Goal: Task Accomplishment & Management: Manage account settings

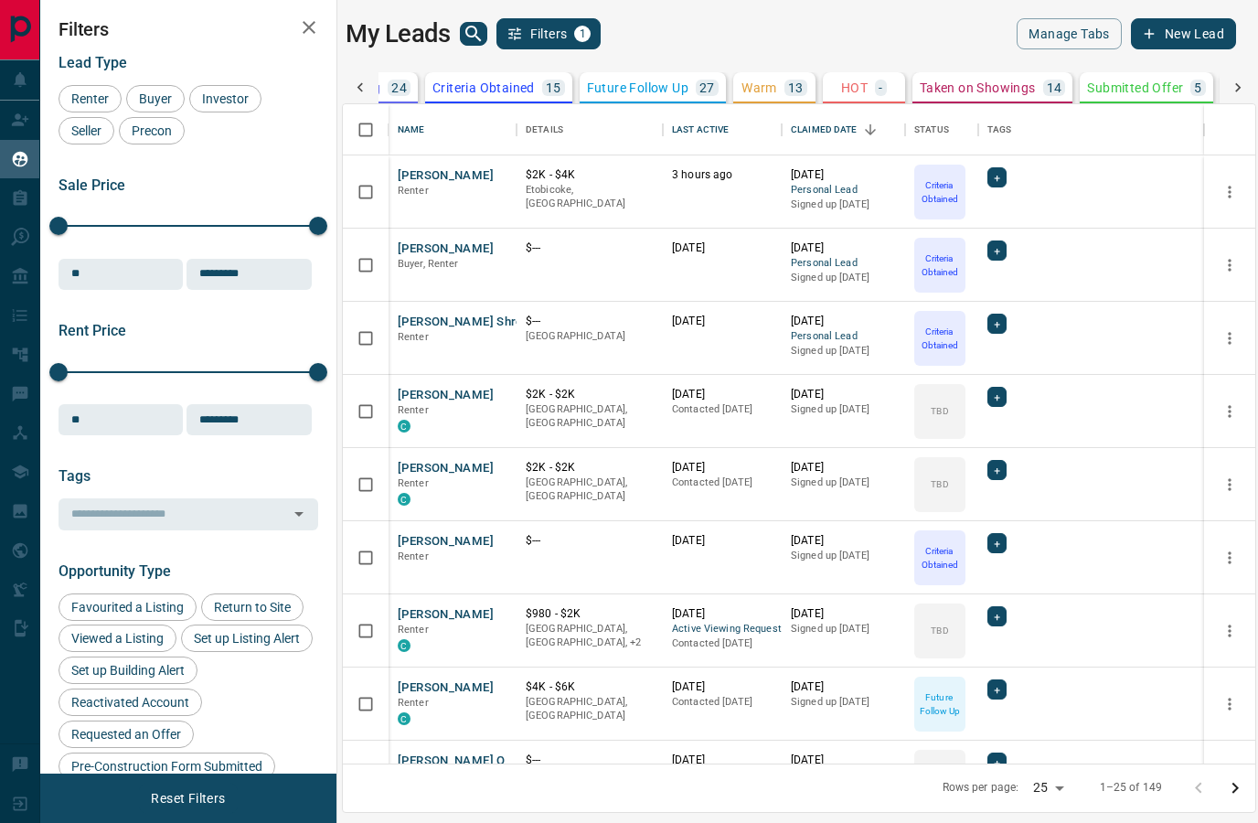
scroll to position [0, 281]
click at [1017, 91] on p "Taken on Showings" at bounding box center [969, 87] width 116 height 13
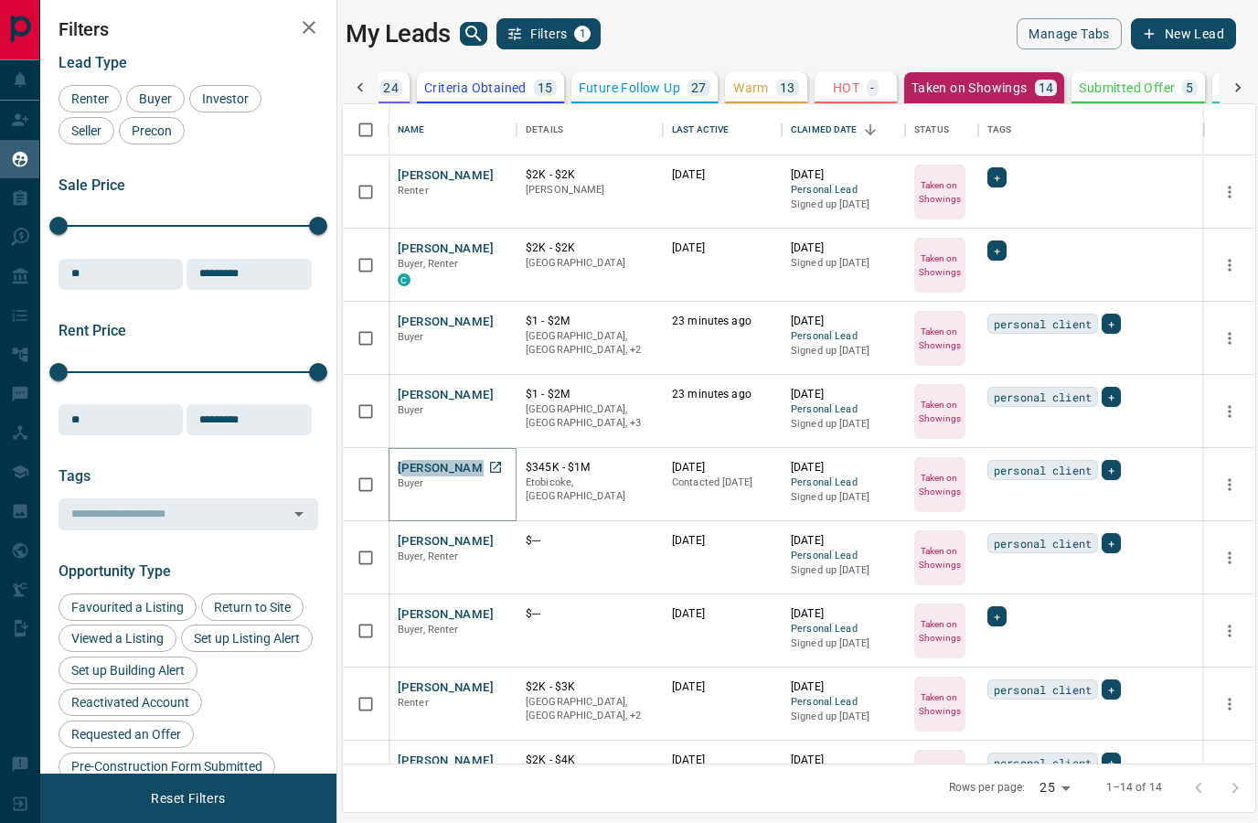
click at [457, 460] on button "[PERSON_NAME]" at bounding box center [446, 468] width 96 height 17
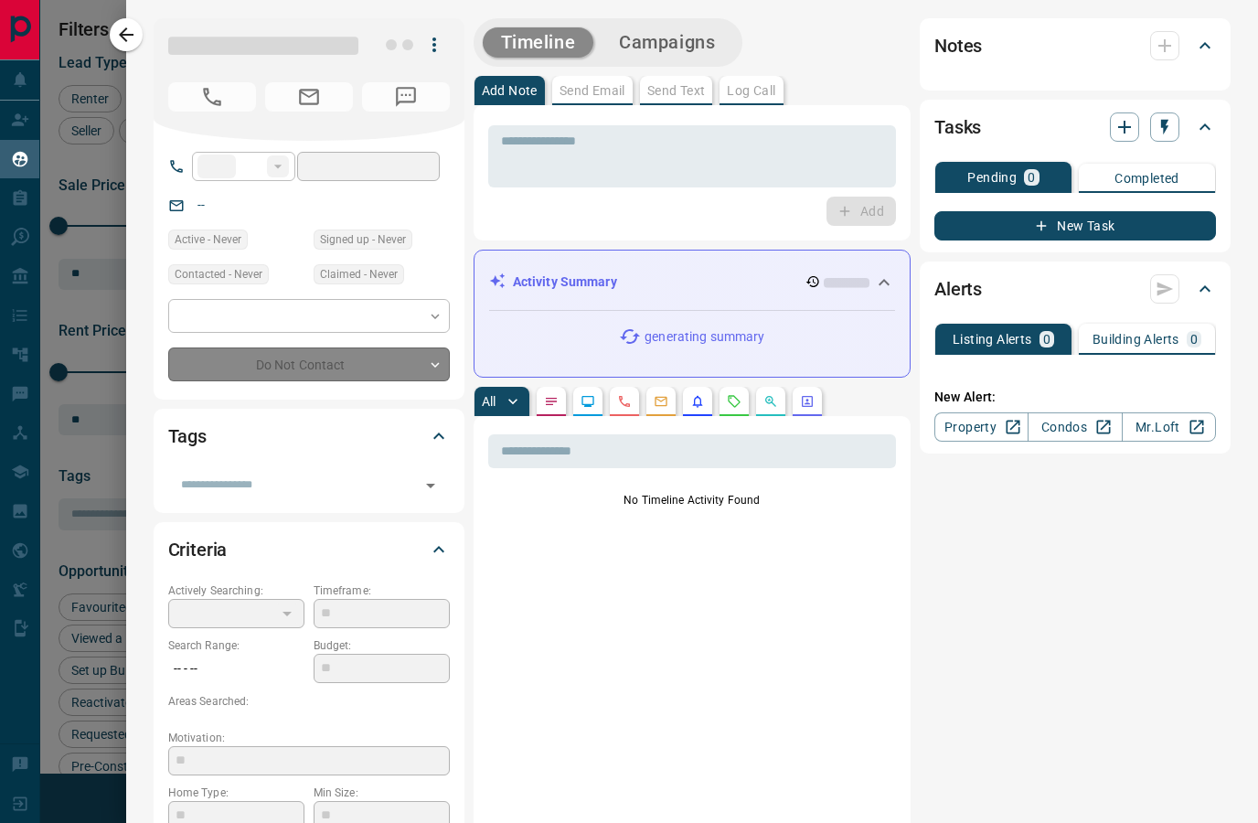
type input "**"
type input "**********"
type input "*"
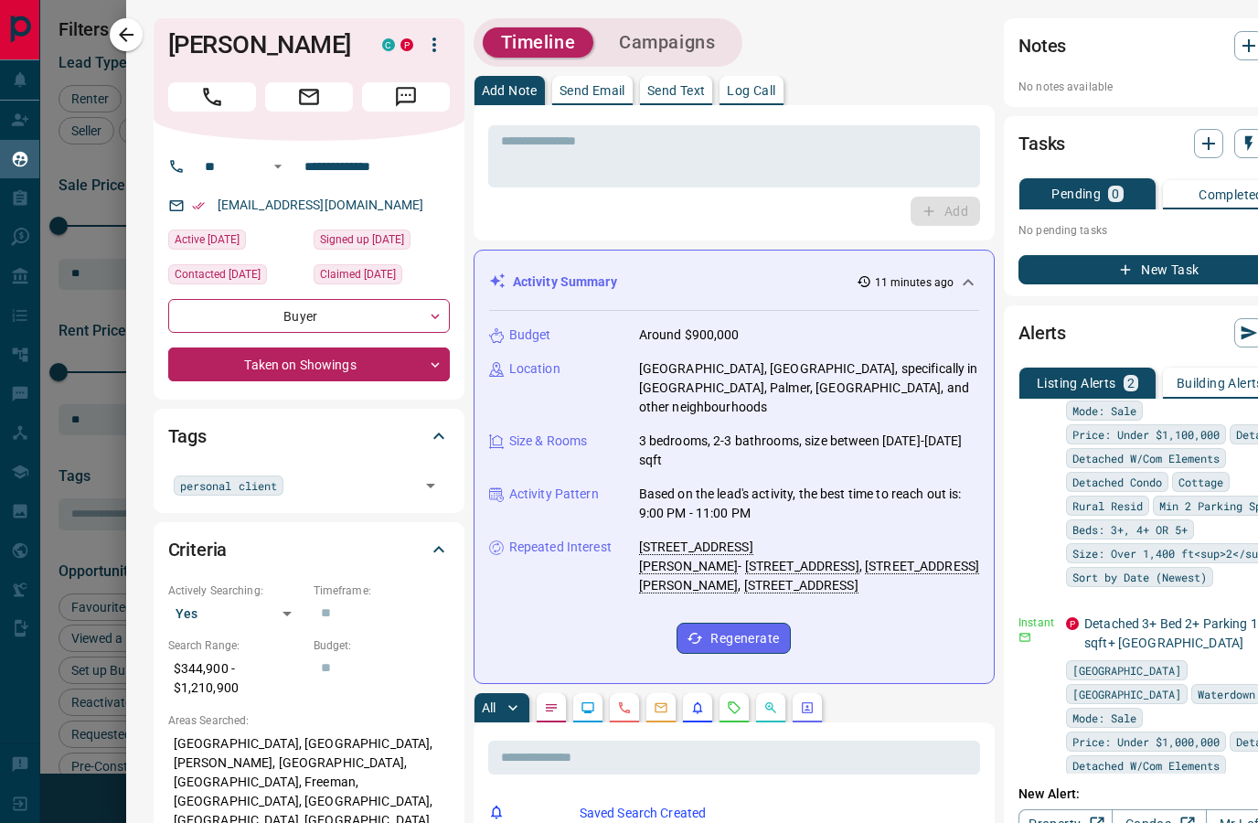
scroll to position [129, 0]
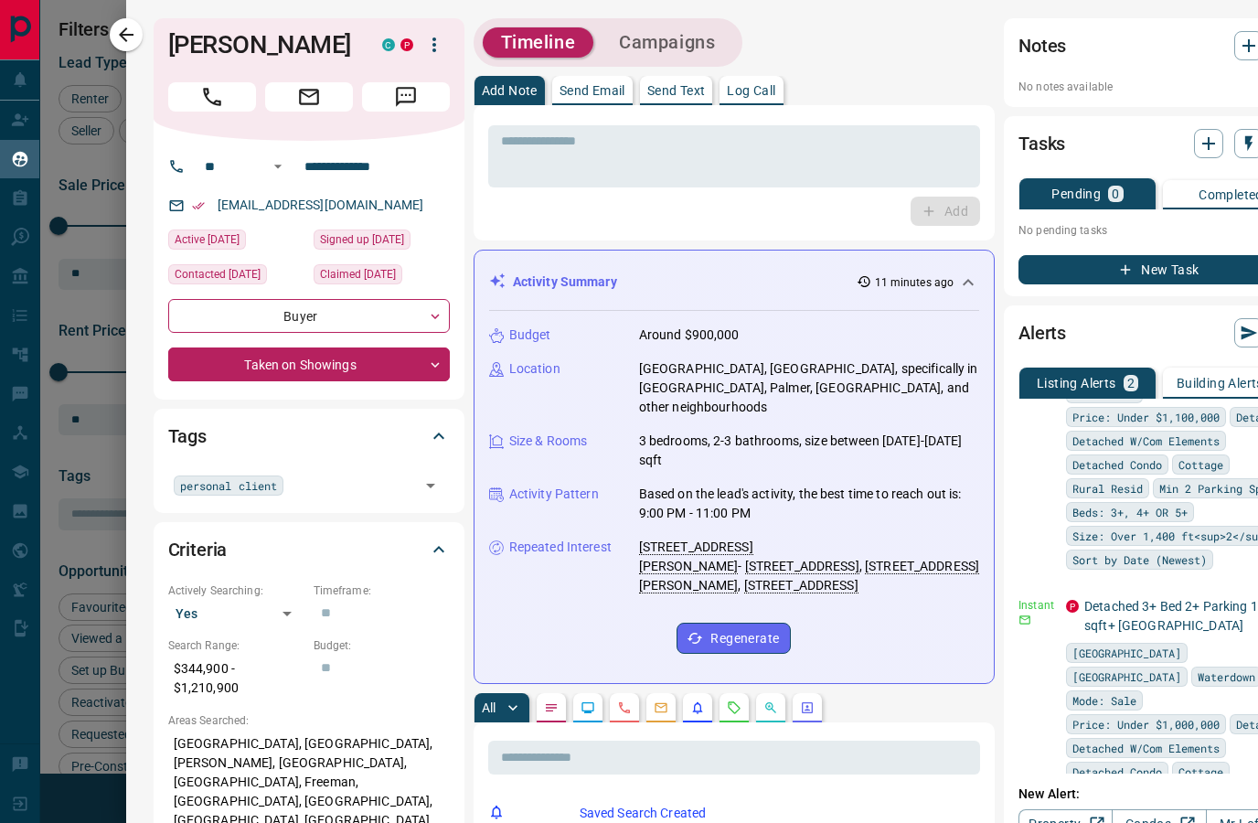
click at [1197, 666] on li "Delete" at bounding box center [1174, 673] width 80 height 29
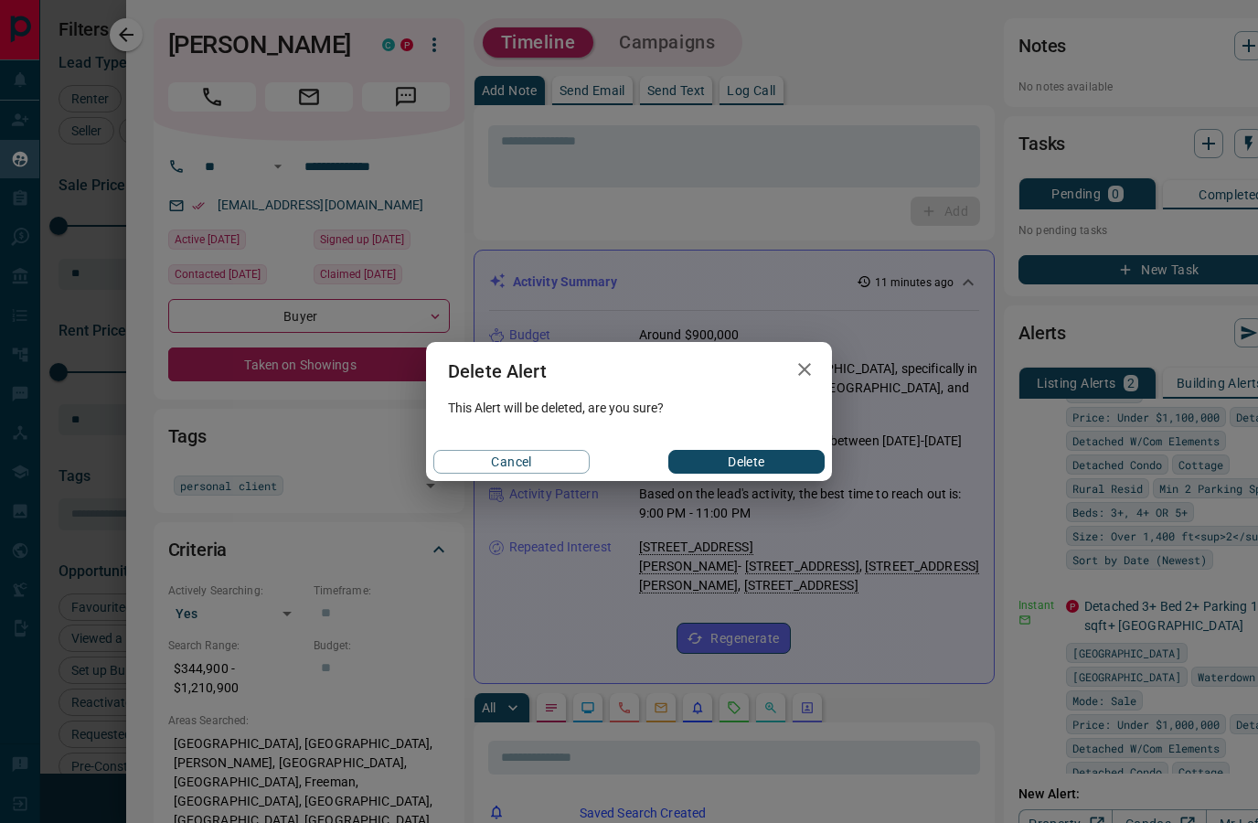
click at [789, 467] on button "Delete" at bounding box center [746, 462] width 156 height 24
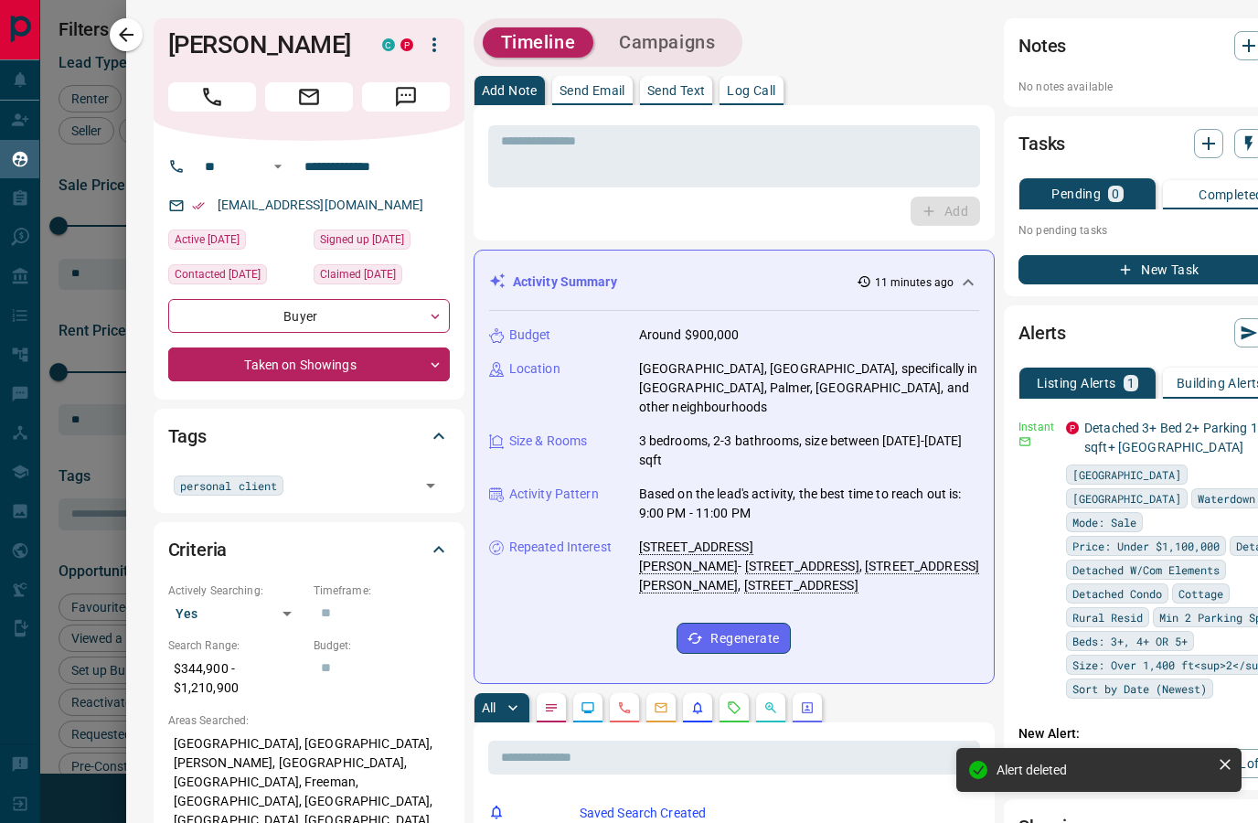
scroll to position [0, 0]
click at [1197, 492] on li "Edit" at bounding box center [1174, 489] width 80 height 29
click at [1164, 495] on link "Edit" at bounding box center [1169, 489] width 40 height 17
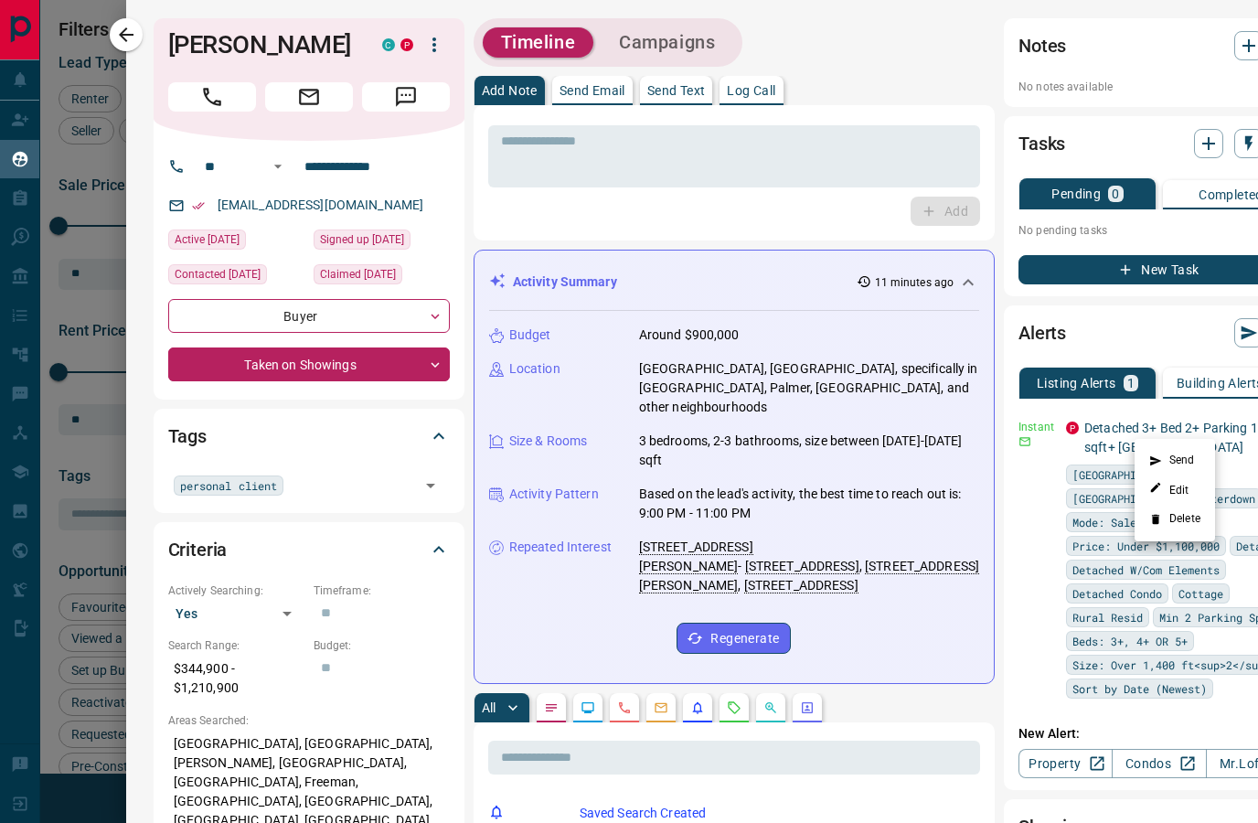
click at [135, 46] on div at bounding box center [629, 411] width 1258 height 823
click at [135, 35] on icon "button" at bounding box center [126, 35] width 22 height 22
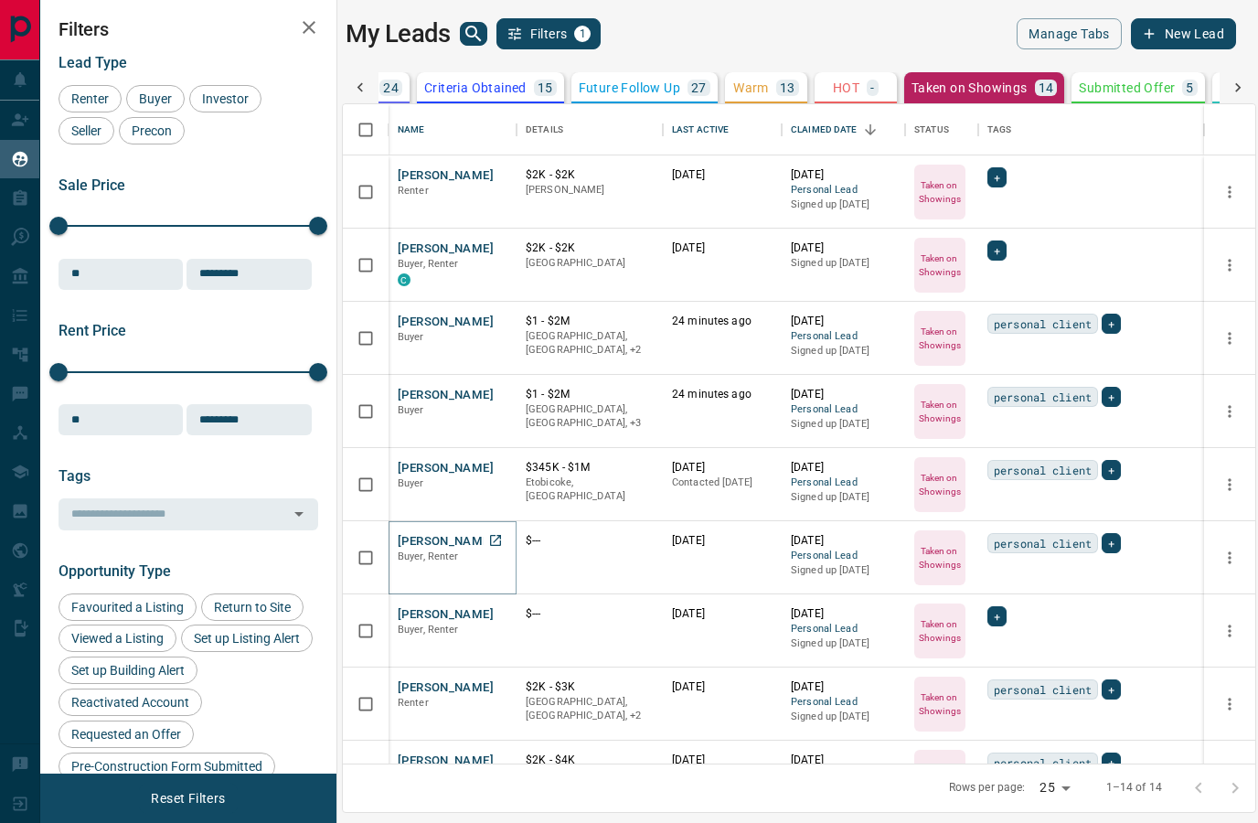
click at [456, 541] on button "[PERSON_NAME]" at bounding box center [446, 541] width 96 height 17
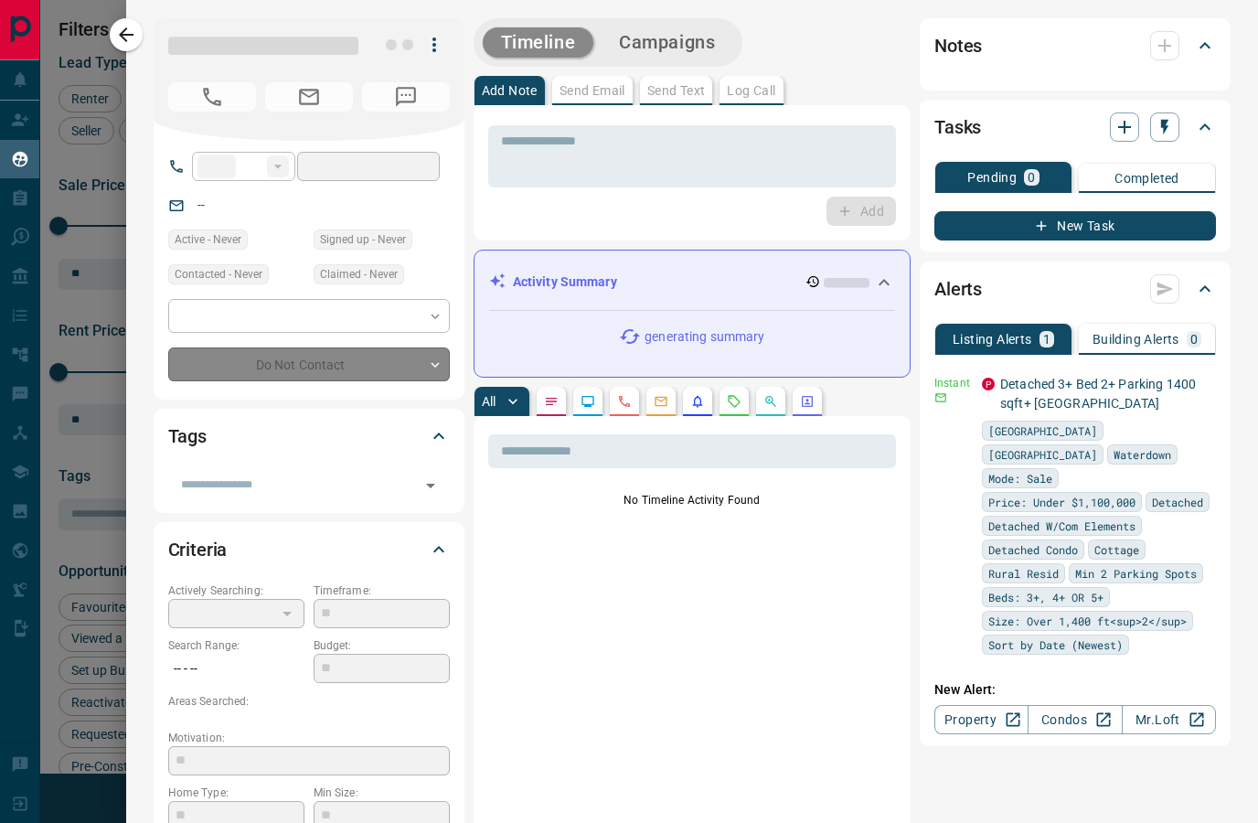
type input "**"
type input "**********"
type input "*"
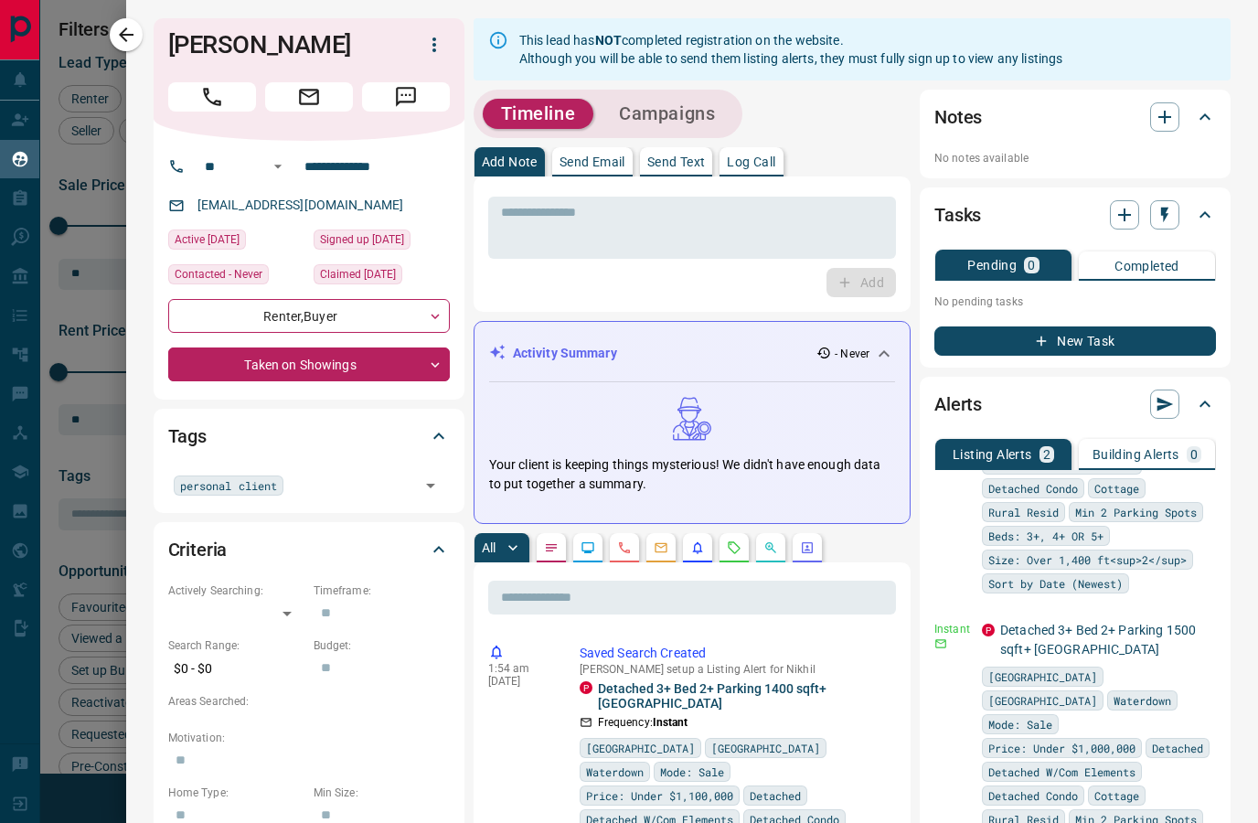
scroll to position [176, 0]
click at [1203, 623] on icon "button" at bounding box center [1203, 628] width 3 height 11
click at [1189, 692] on li "Delete" at bounding box center [1174, 698] width 80 height 29
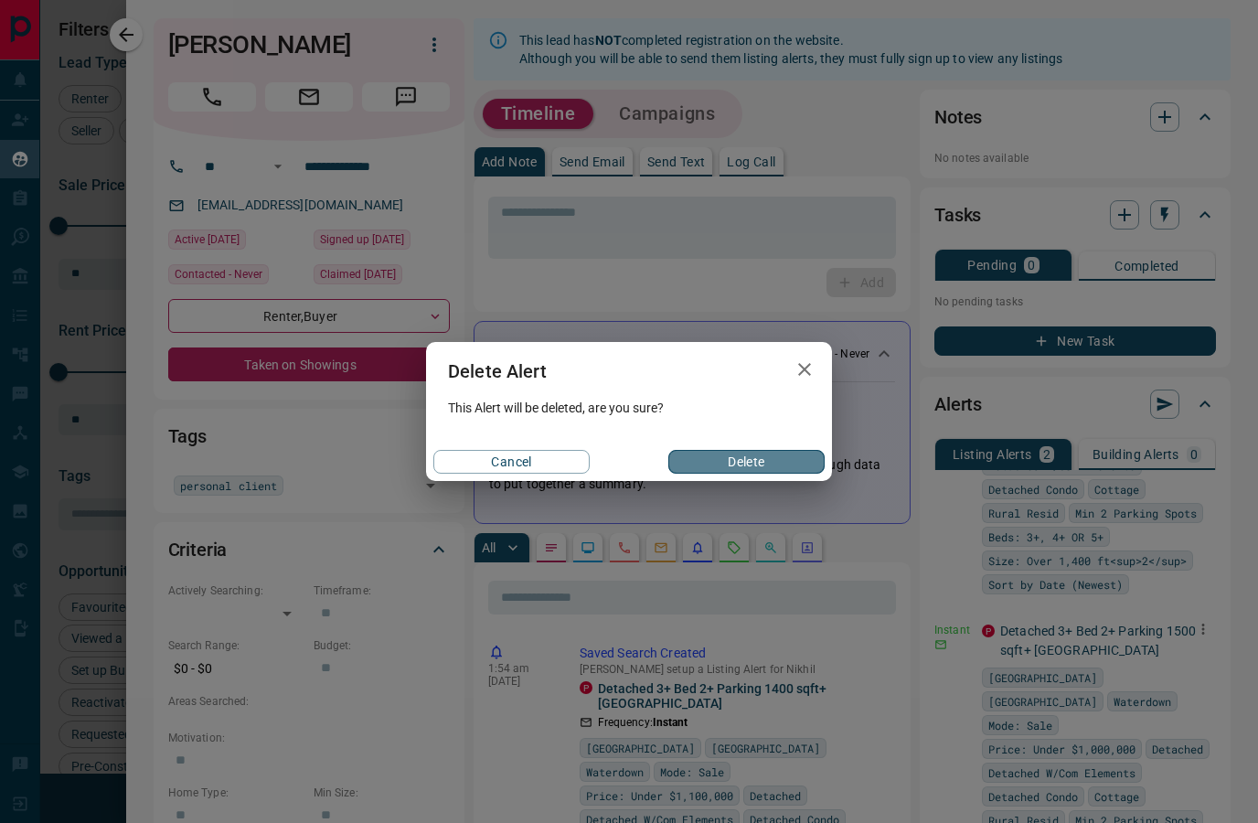
click at [795, 466] on button "Delete" at bounding box center [746, 462] width 156 height 24
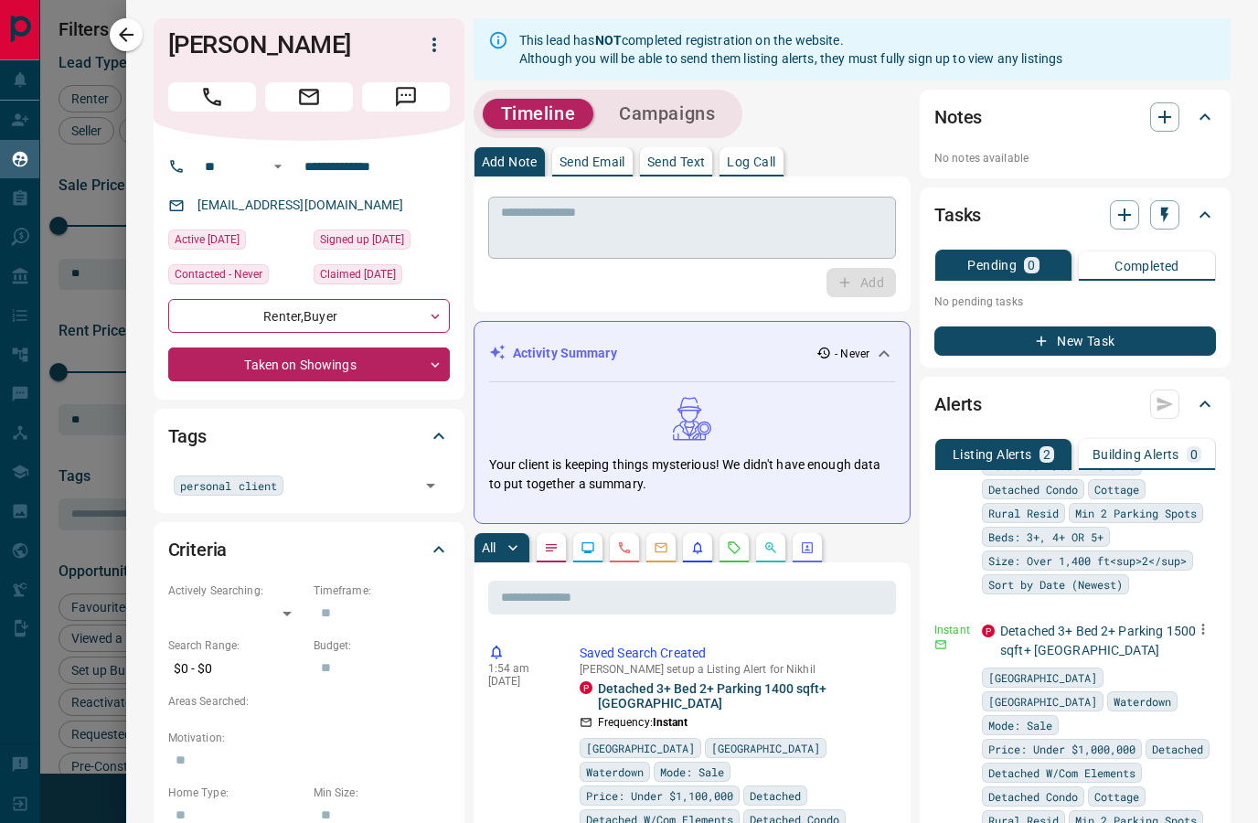
scroll to position [0, 0]
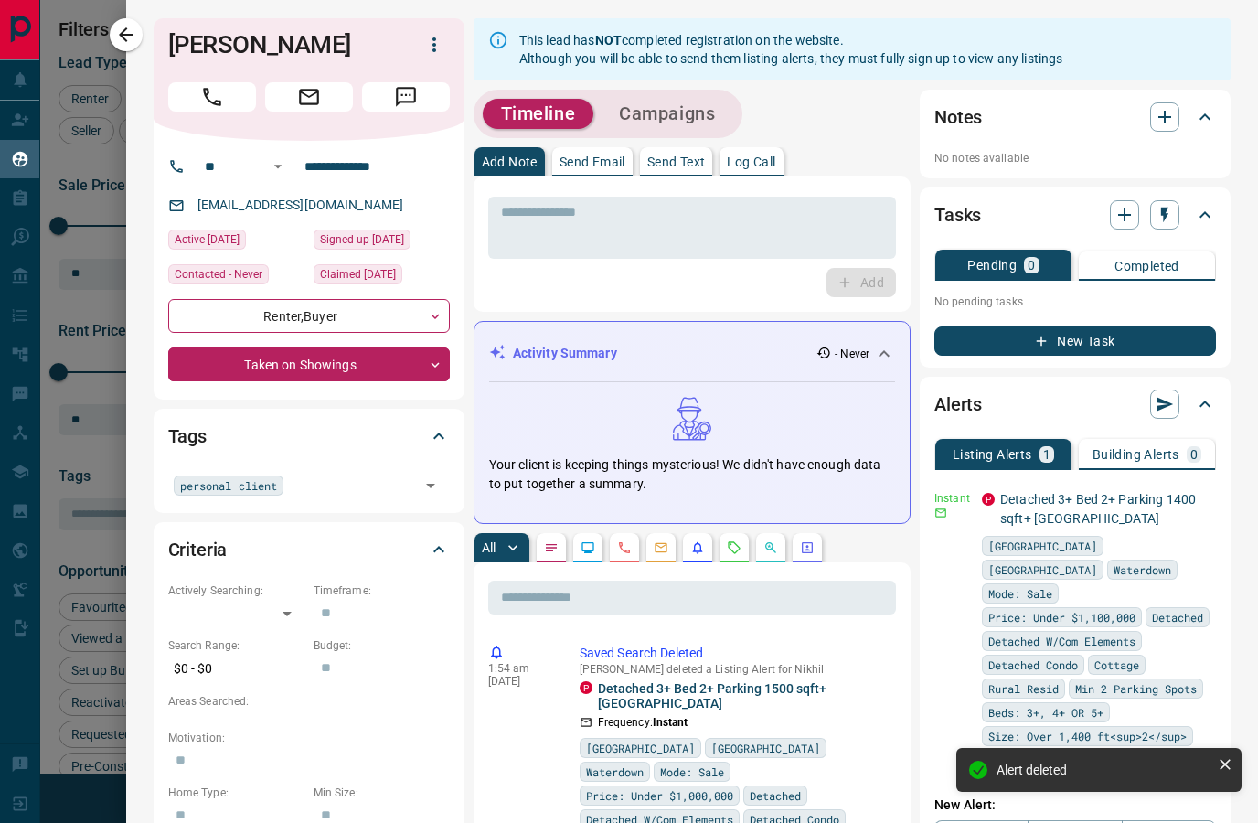
click at [101, 166] on div at bounding box center [629, 411] width 1258 height 823
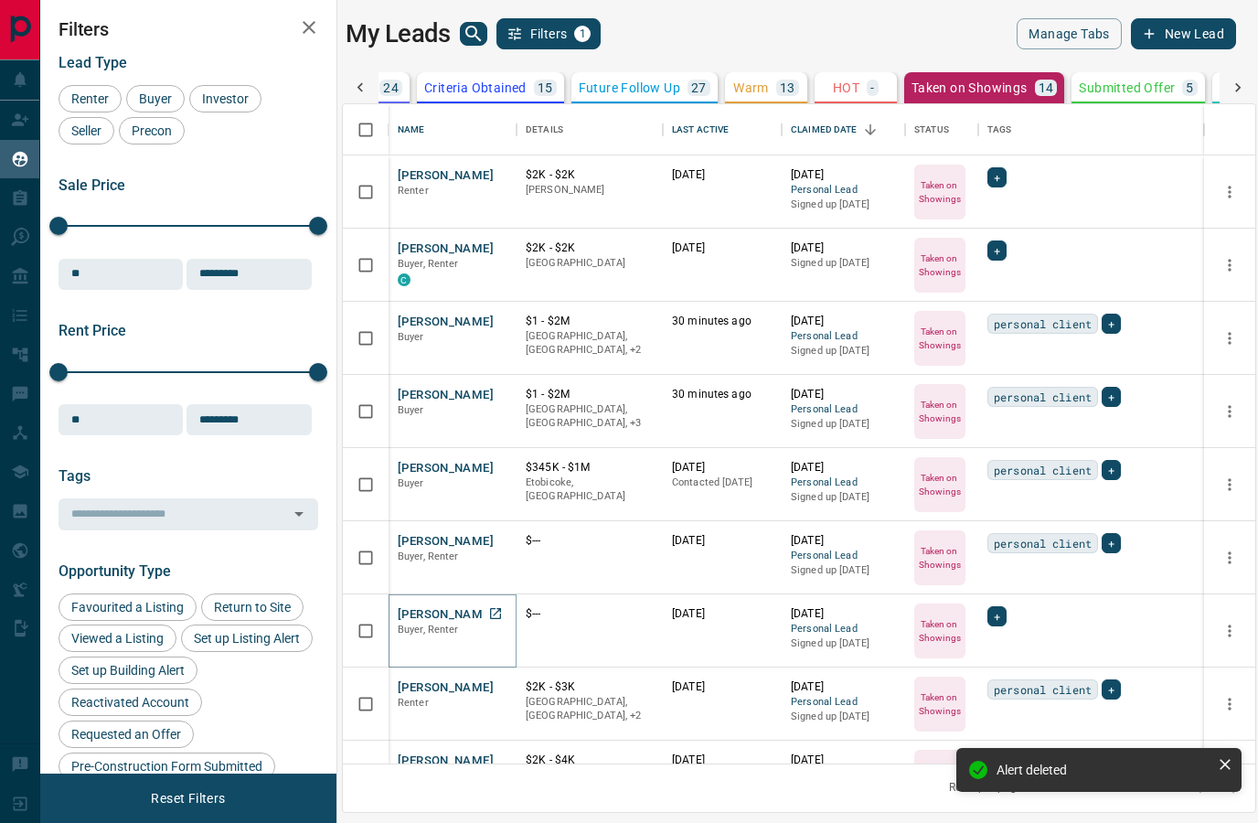
click at [474, 616] on button "[PERSON_NAME]" at bounding box center [446, 614] width 96 height 17
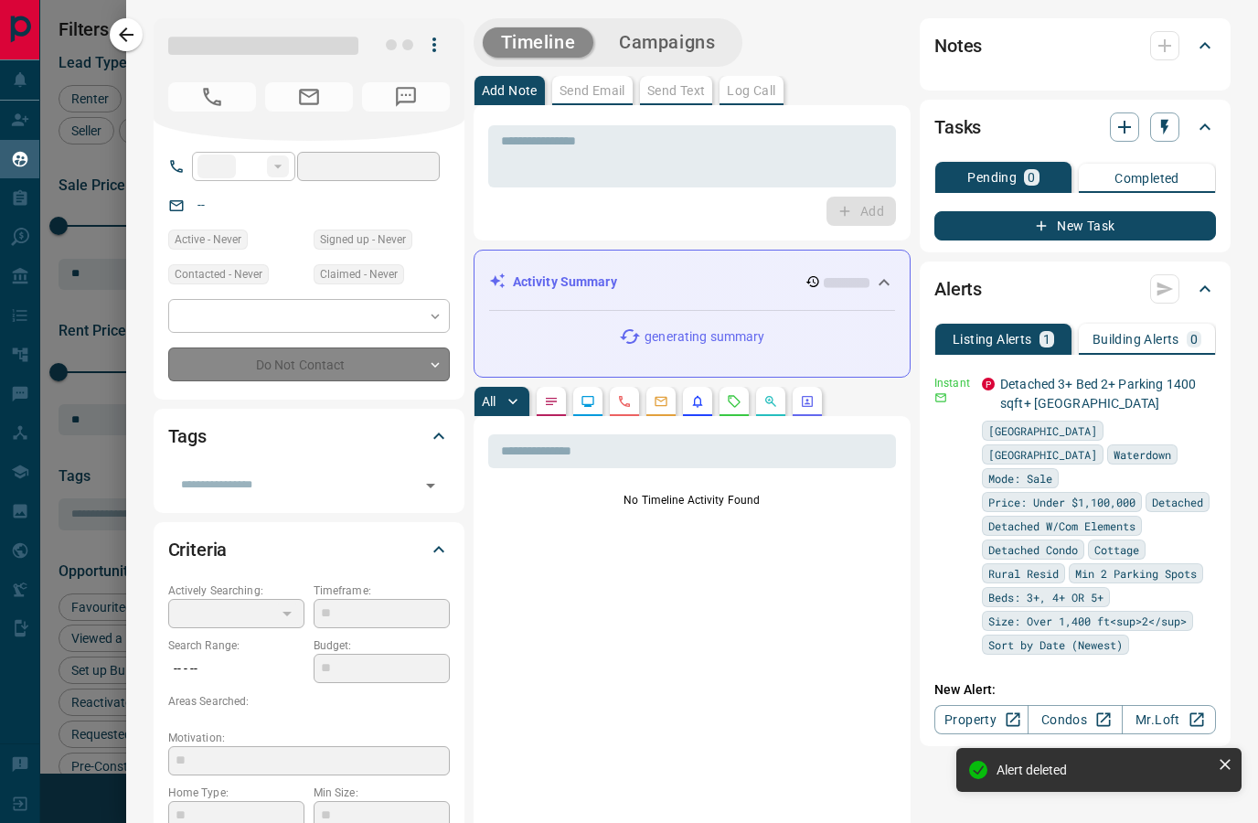
type input "**"
type input "**********"
type input "*"
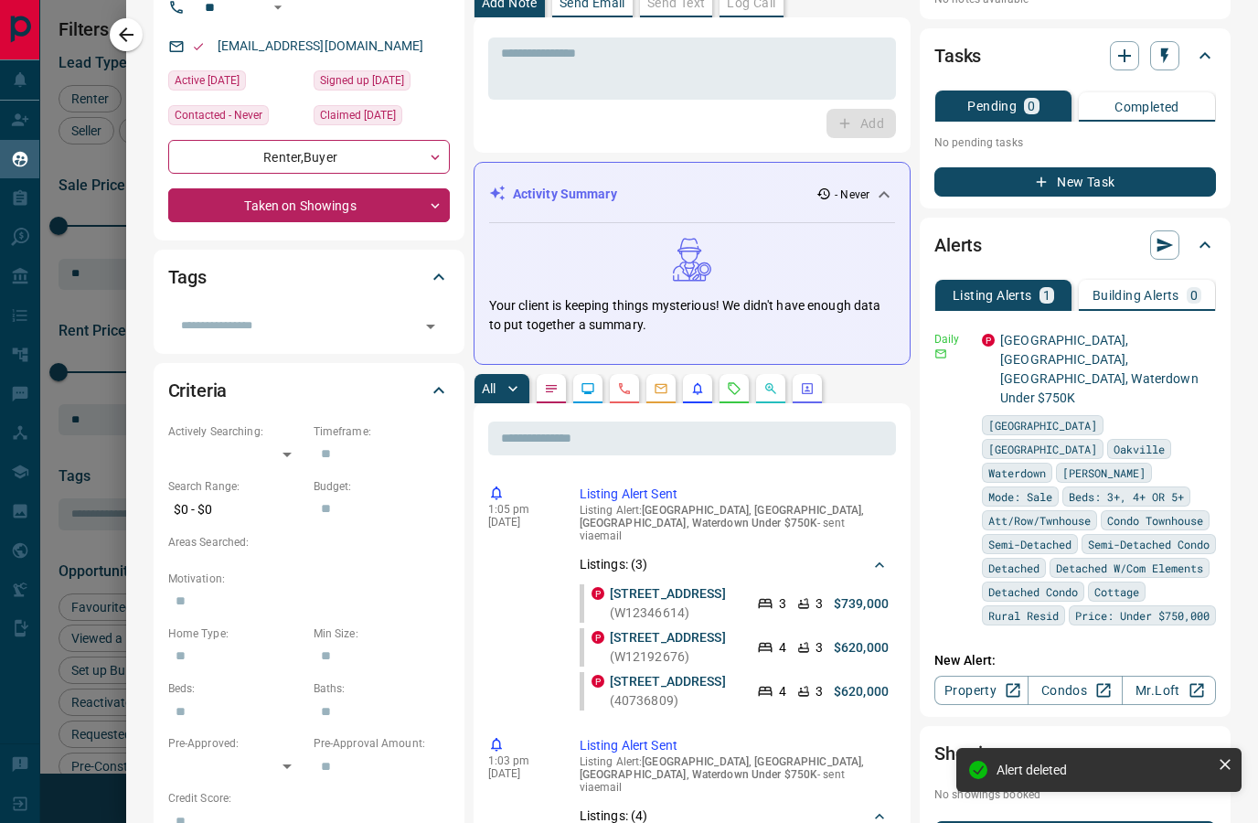
scroll to position [197, 0]
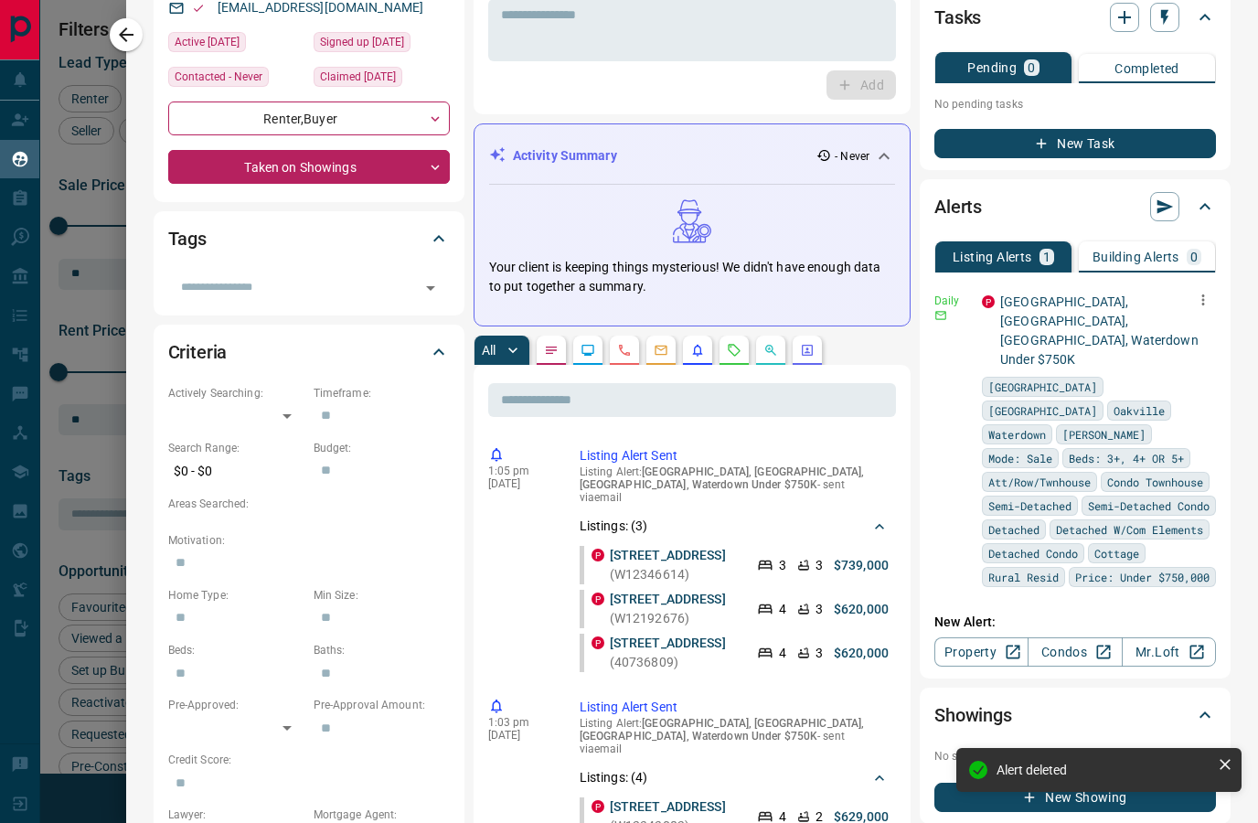
click at [1200, 303] on icon "button" at bounding box center [1203, 300] width 16 height 16
click at [1175, 375] on li "Edit" at bounding box center [1174, 363] width 80 height 29
click at [1083, 303] on div at bounding box center [629, 411] width 1258 height 823
click at [1073, 303] on link "[GEOGRAPHIC_DATA], [GEOGRAPHIC_DATA], [GEOGRAPHIC_DATA], Waterdown Under $750K" at bounding box center [1099, 330] width 198 height 72
click at [970, 643] on link "Property" at bounding box center [981, 651] width 94 height 29
